Goal: Task Accomplishment & Management: Use online tool/utility

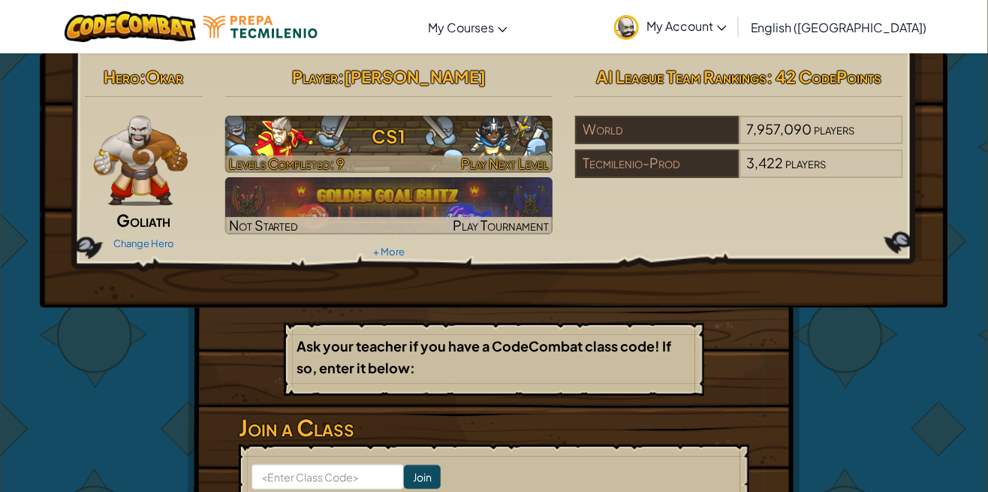
click at [281, 147] on h3 "CS1" at bounding box center [389, 136] width 328 height 34
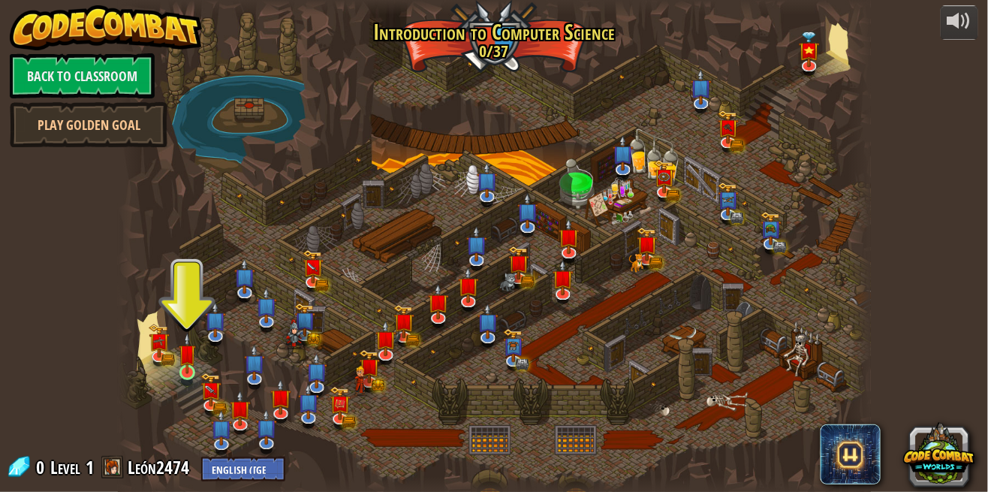
click at [186, 373] on img at bounding box center [188, 353] width 18 height 41
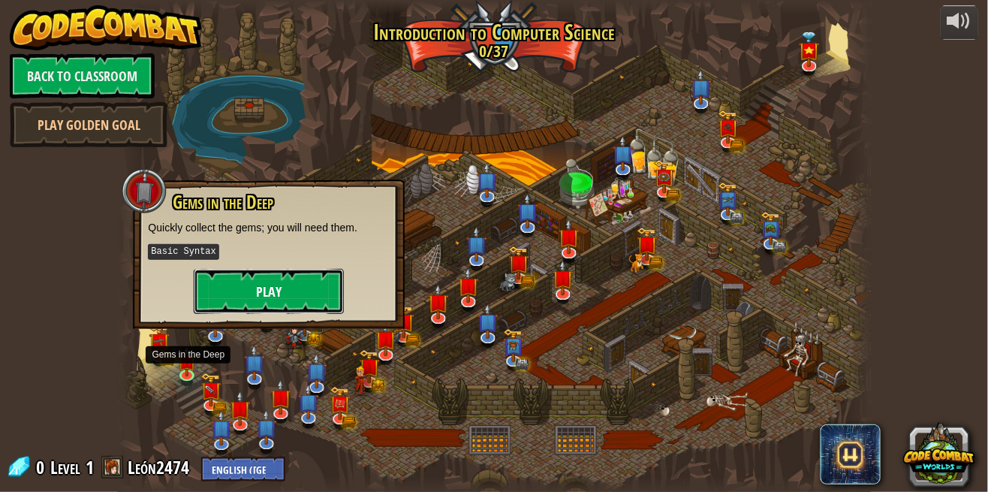
click at [231, 296] on button "Play" at bounding box center [269, 291] width 150 height 45
